Goal: Information Seeking & Learning: Learn about a topic

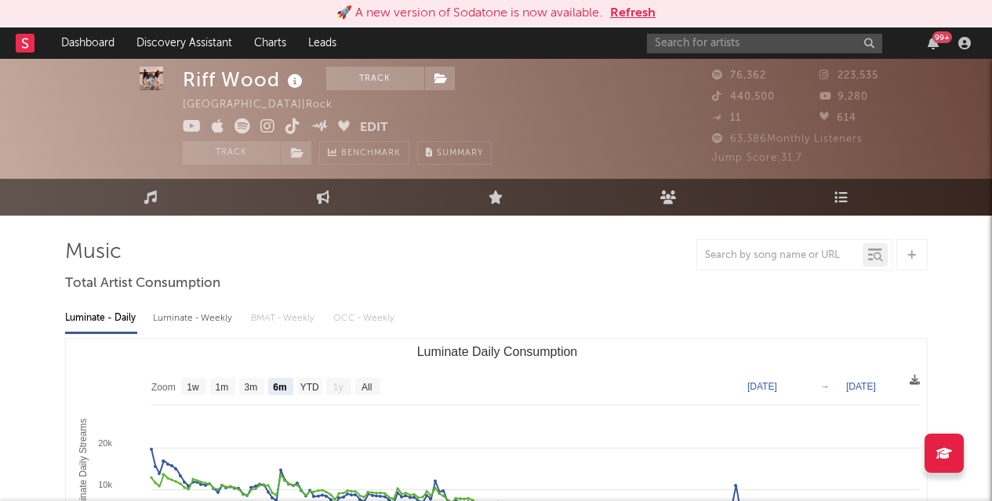
select select "6m"
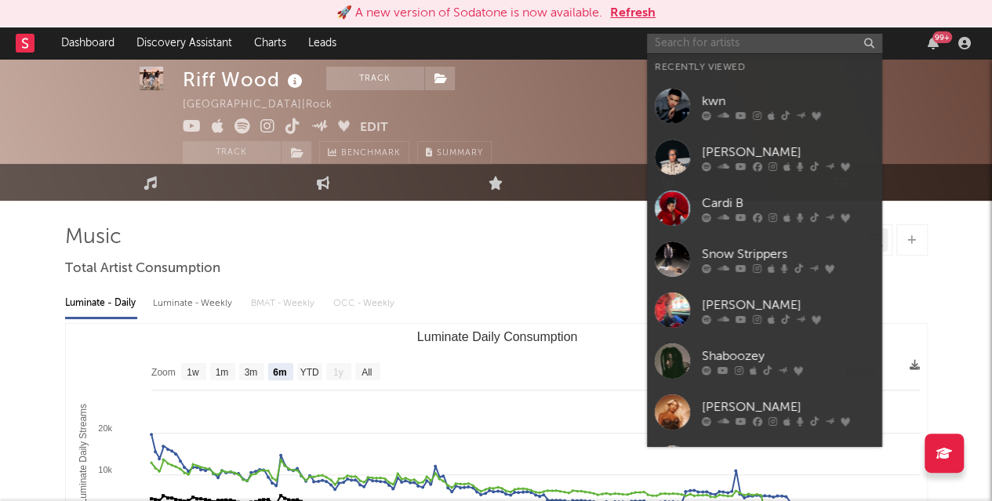
click at [763, 45] on input "text" at bounding box center [764, 44] width 235 height 20
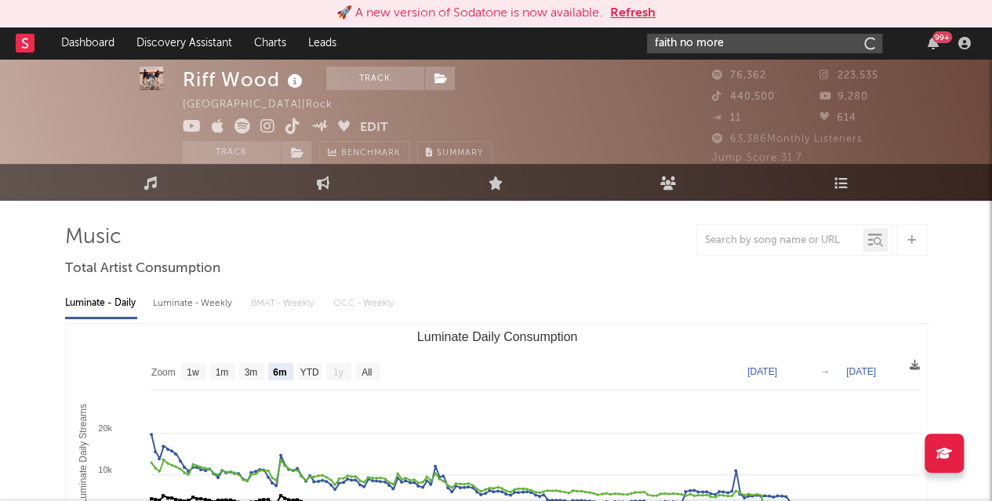
type input "faith no more"
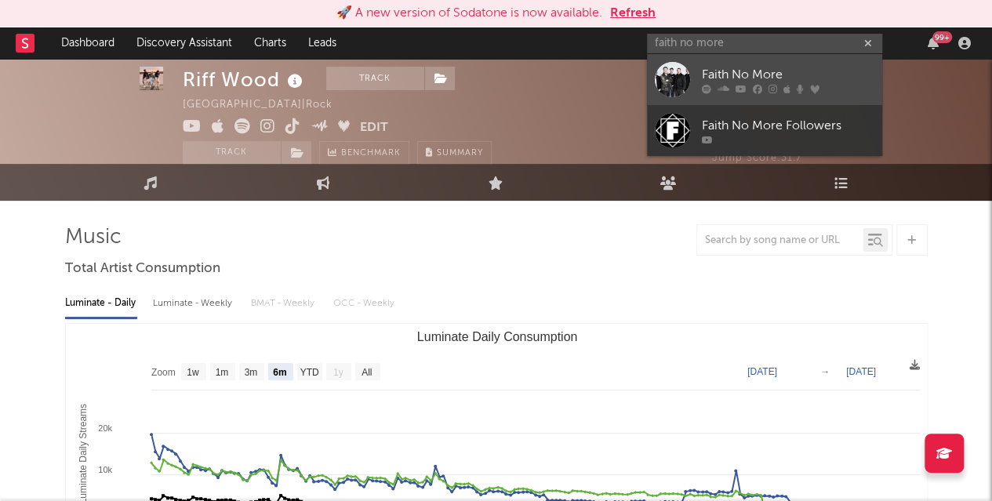
click at [747, 71] on div "Faith No More" at bounding box center [788, 74] width 172 height 19
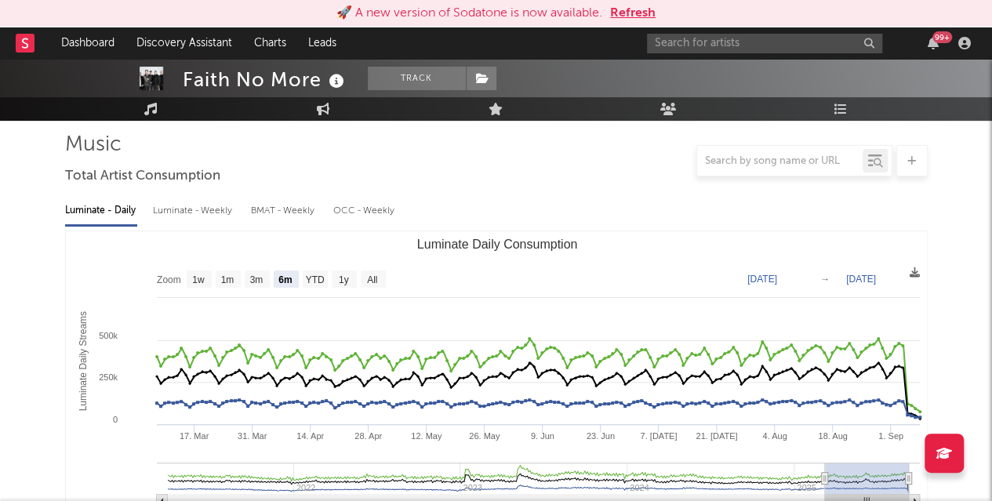
scroll to position [110, 0]
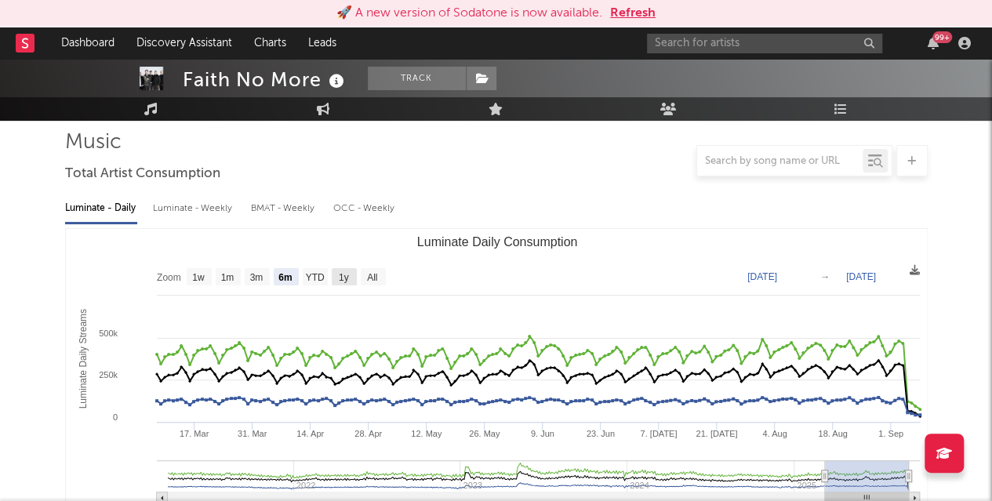
click at [340, 281] on text "1y" at bounding box center [343, 277] width 10 height 11
select select "1y"
type input "[DATE]"
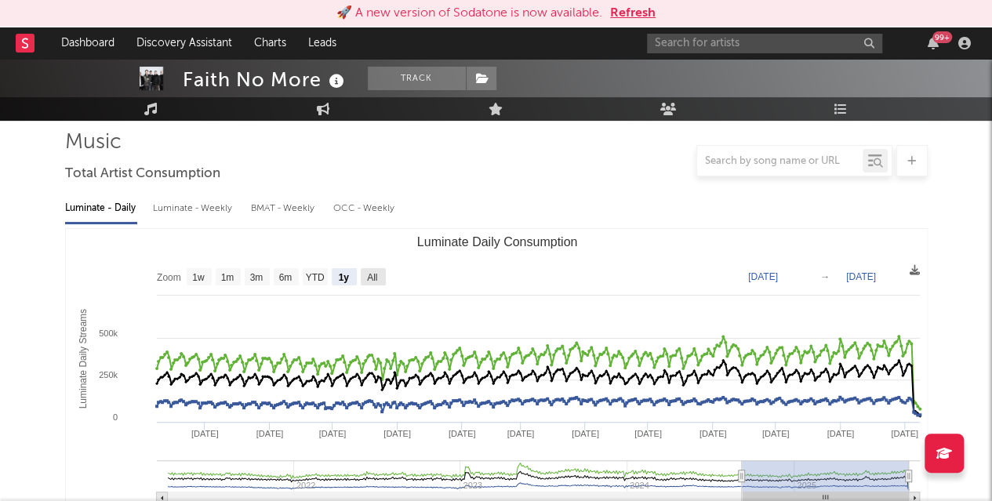
click at [372, 282] on text "All" at bounding box center [372, 277] width 10 height 11
select select "All"
type input "[DATE]"
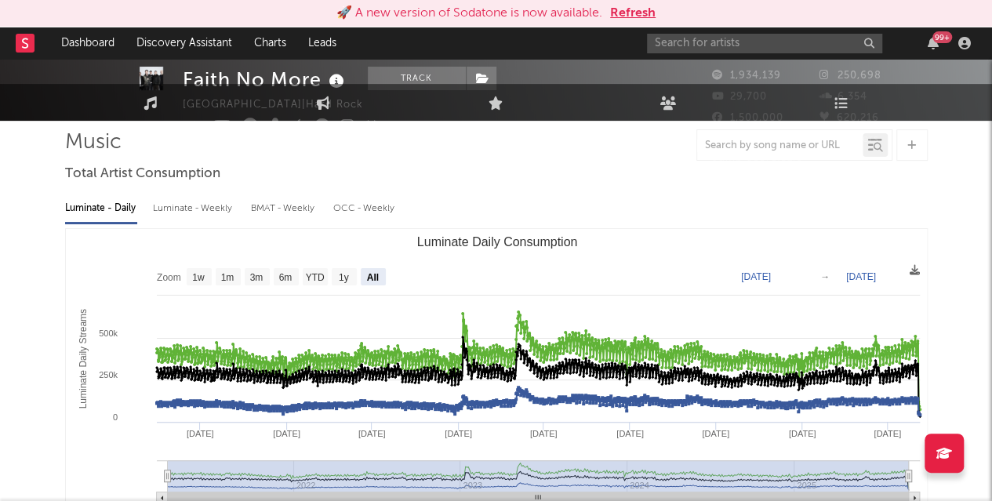
scroll to position [15, 0]
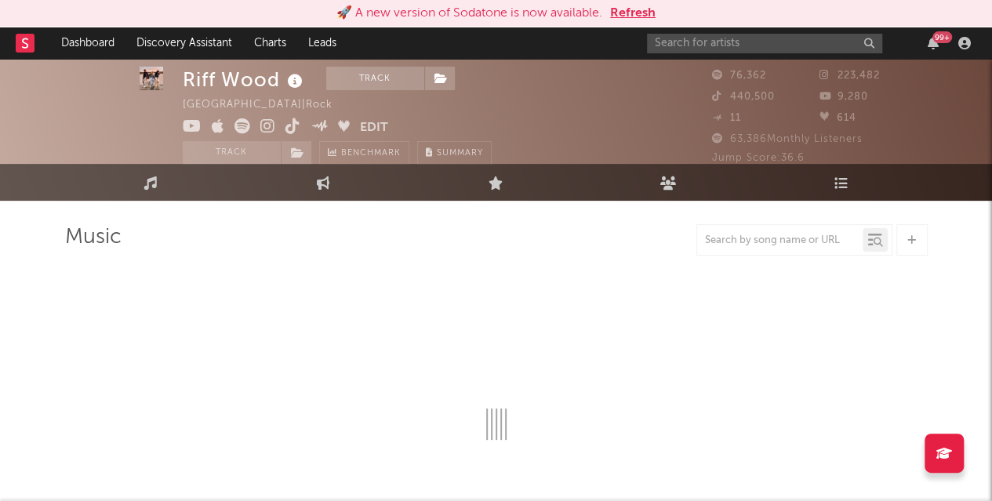
select select "6m"
